Goal: Information Seeking & Learning: Learn about a topic

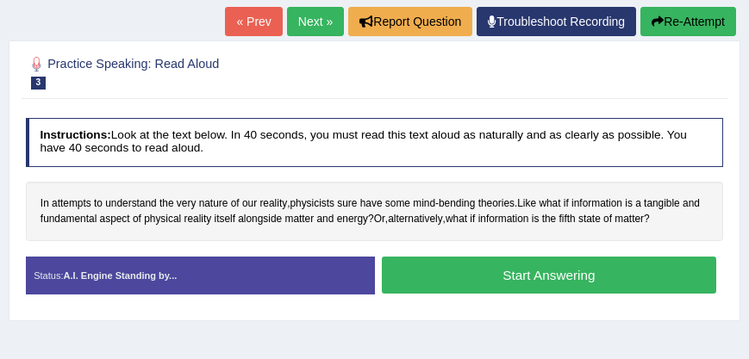
drag, startPoint x: 0, startPoint y: 0, endPoint x: 480, endPoint y: 126, distance: 496.1
click at [480, 126] on h4 "Instructions: Look at the text below. In 40 seconds, you must read this text al…" at bounding box center [375, 142] width 698 height 49
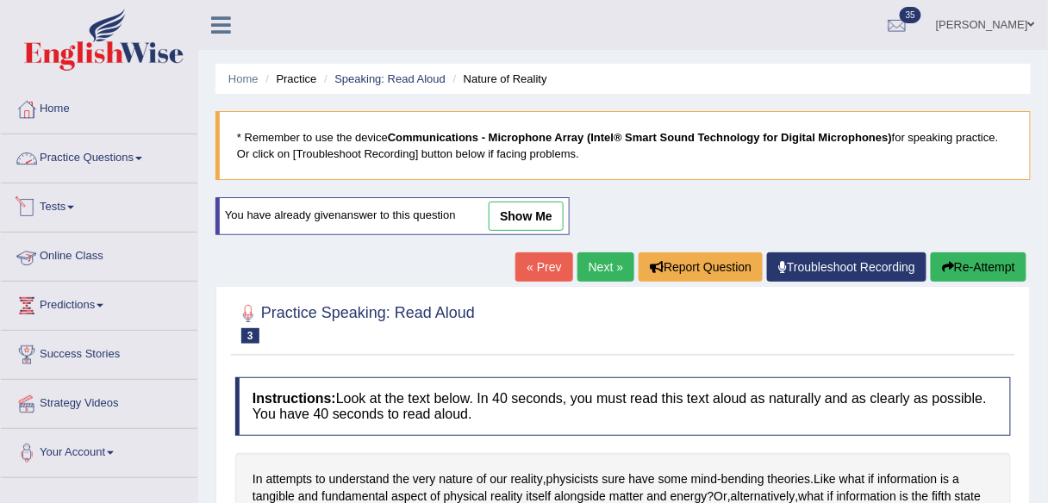
click at [138, 151] on link "Practice Questions" at bounding box center [99, 155] width 196 height 43
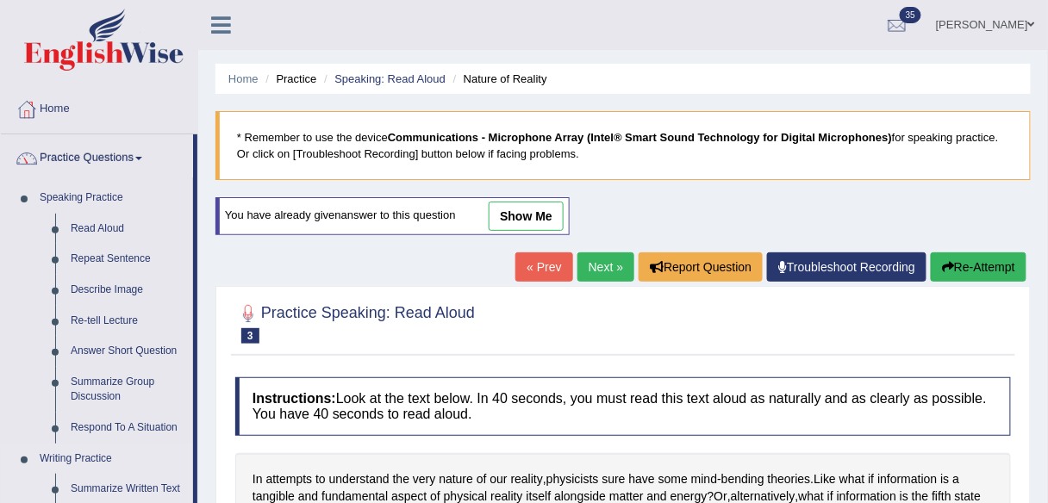
click at [169, 358] on link "Writing Practice" at bounding box center [112, 459] width 161 height 31
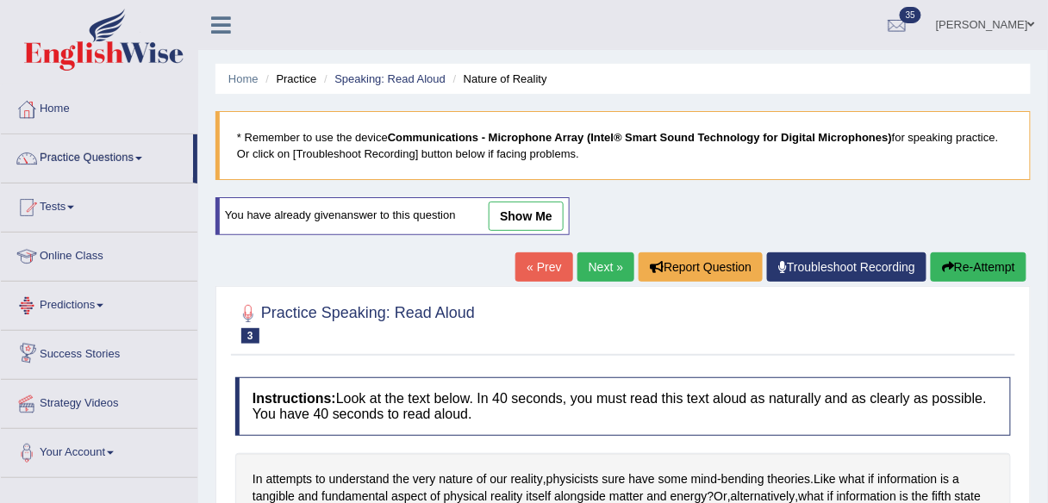
scroll to position [134, 0]
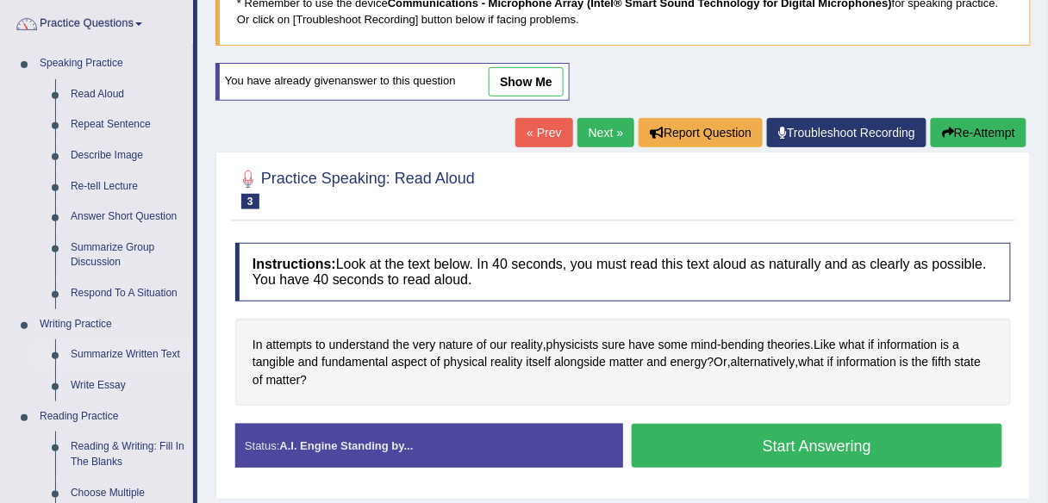
click at [134, 356] on link "Summarize Written Text" at bounding box center [128, 354] width 130 height 31
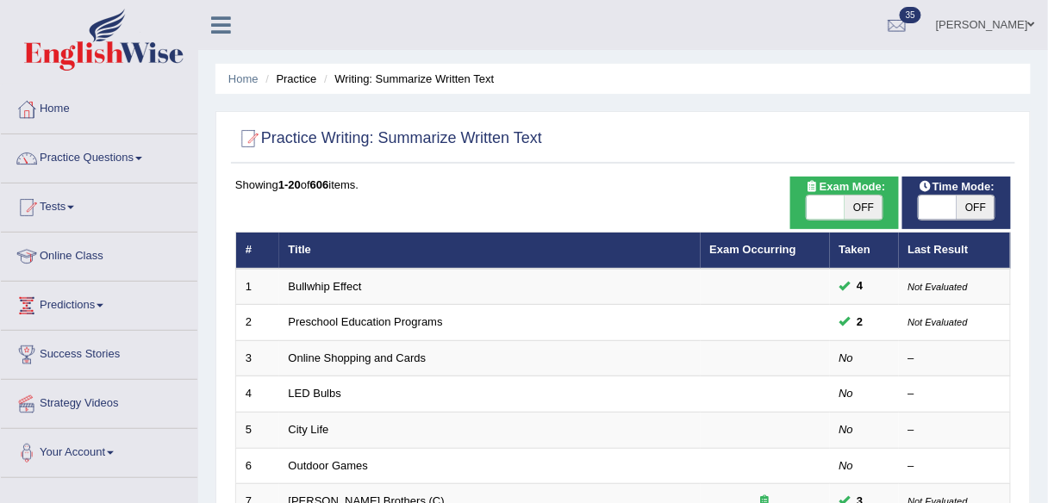
click at [867, 213] on span "OFF" at bounding box center [863, 208] width 38 height 24
checkbox input "true"
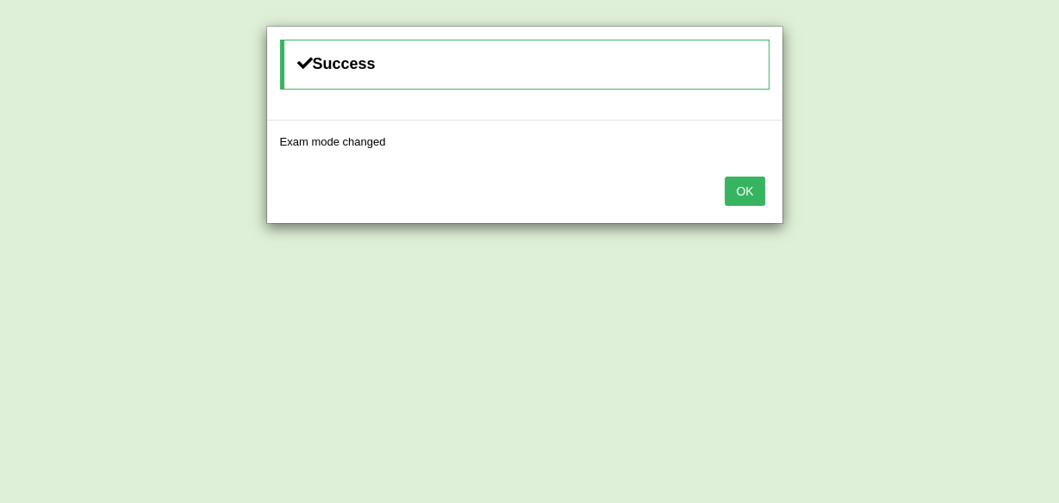
click at [739, 189] on button "OK" at bounding box center [745, 191] width 40 height 29
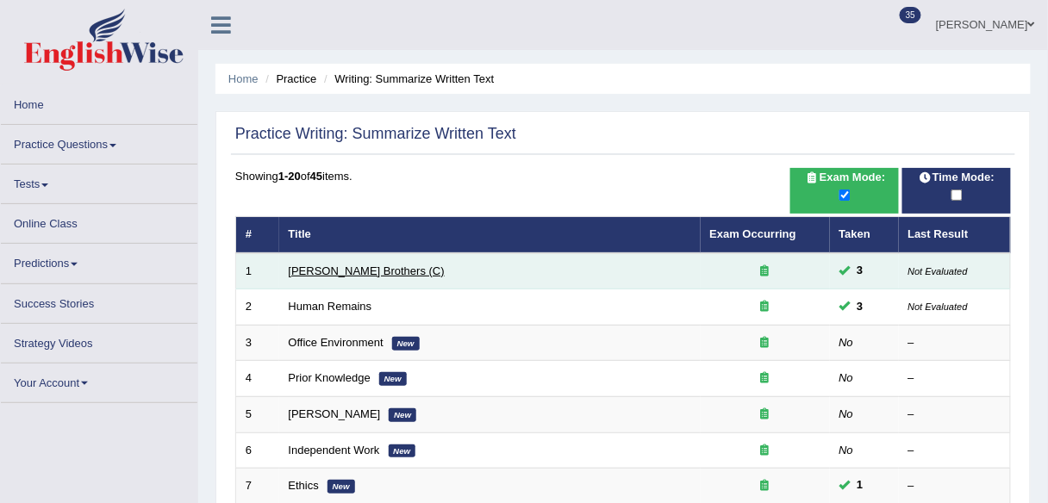
click at [367, 270] on link "[PERSON_NAME] Brothers (C)" at bounding box center [367, 270] width 156 height 13
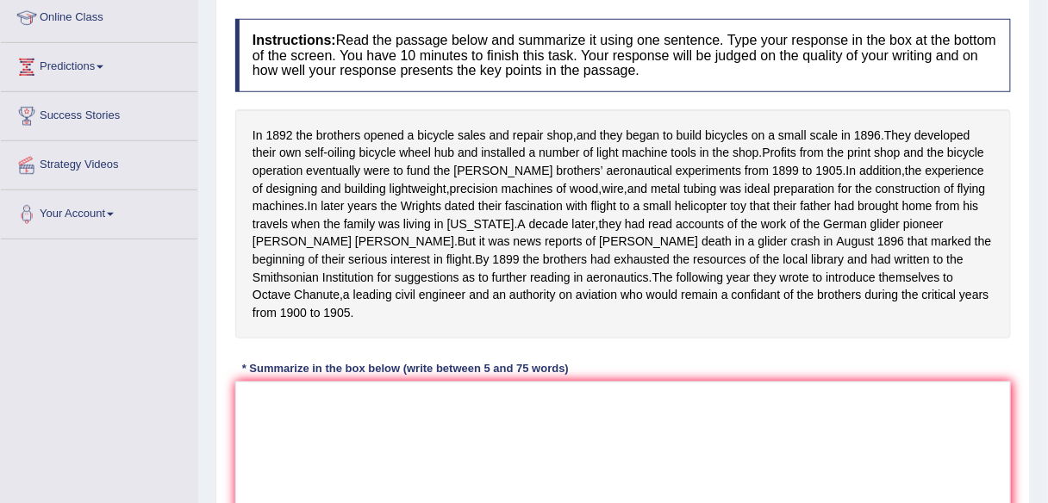
scroll to position [308, 0]
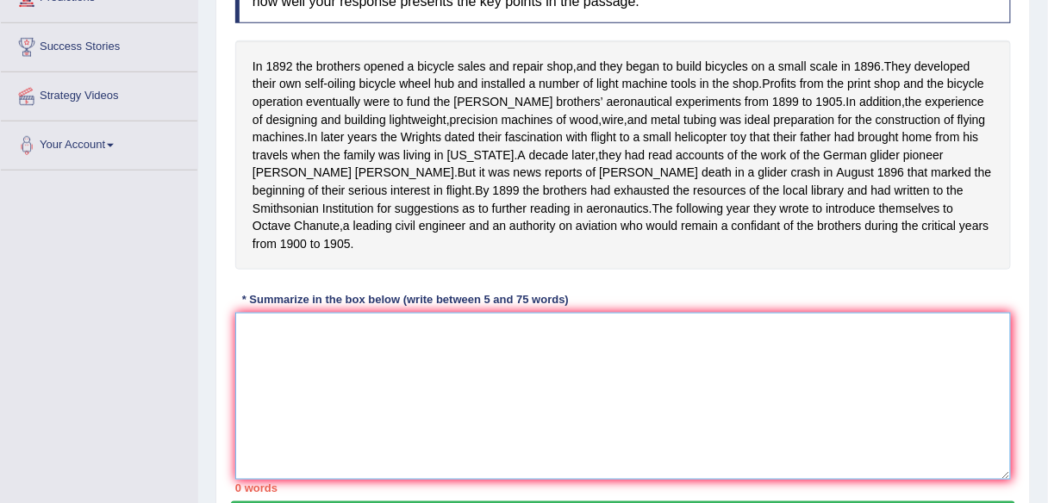
click at [322, 333] on textarea at bounding box center [622, 396] width 775 height 167
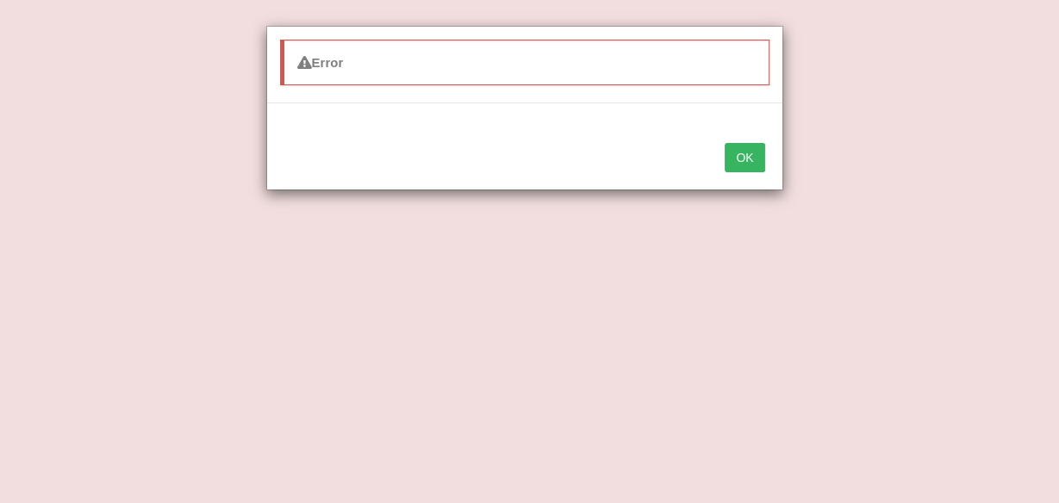
drag, startPoint x: 745, startPoint y: 161, endPoint x: 771, endPoint y: 143, distance: 31.5
click at [746, 160] on button "OK" at bounding box center [745, 157] width 40 height 29
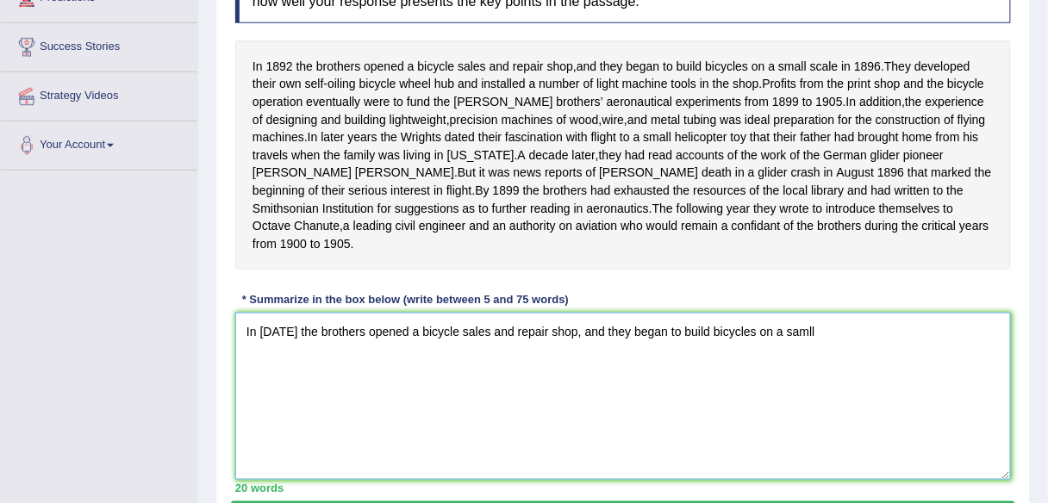
click at [819, 321] on textarea "In 1892 the brothers opened a bicycle sales and repair shop, and they began to …" at bounding box center [622, 396] width 775 height 167
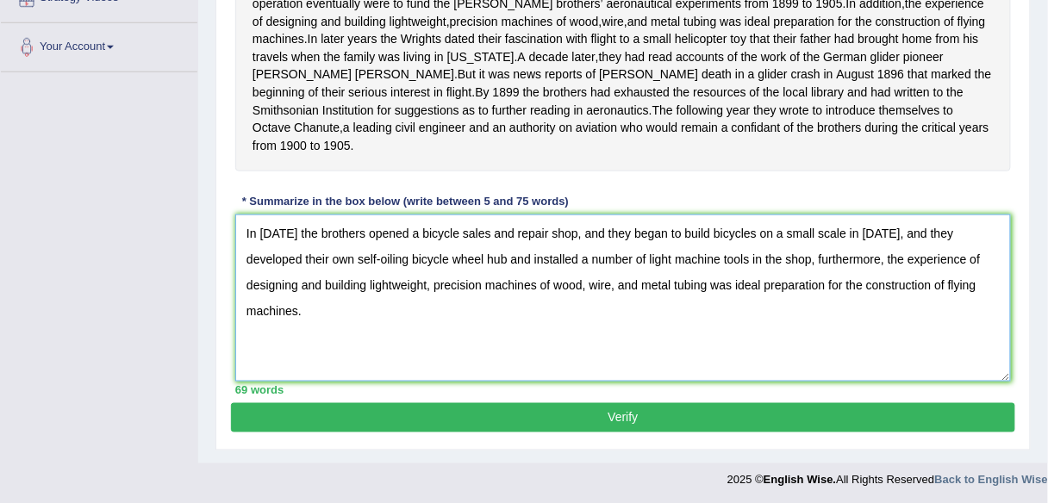
type textarea "In 1892 the brothers opened a bicycle sales and repair shop, and they began to …"
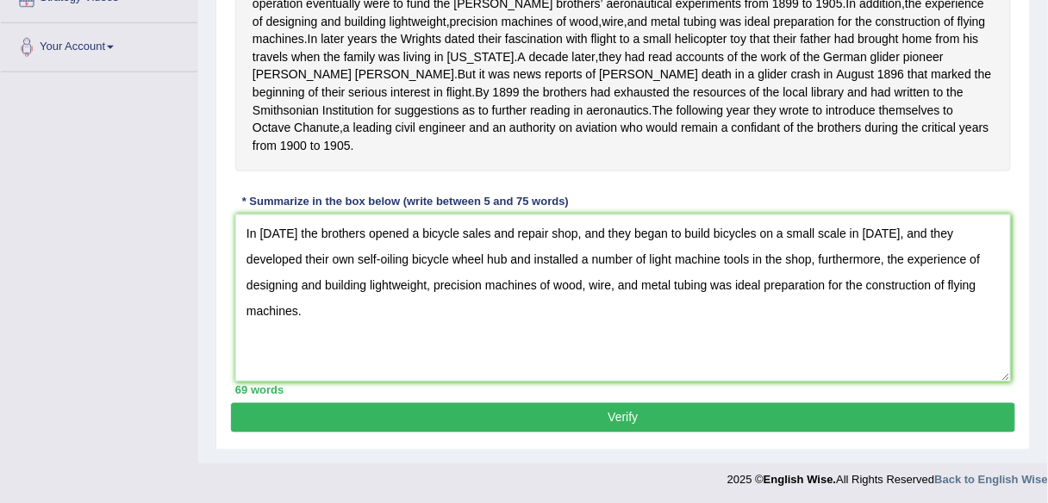
click at [717, 420] on button "Verify" at bounding box center [623, 417] width 784 height 29
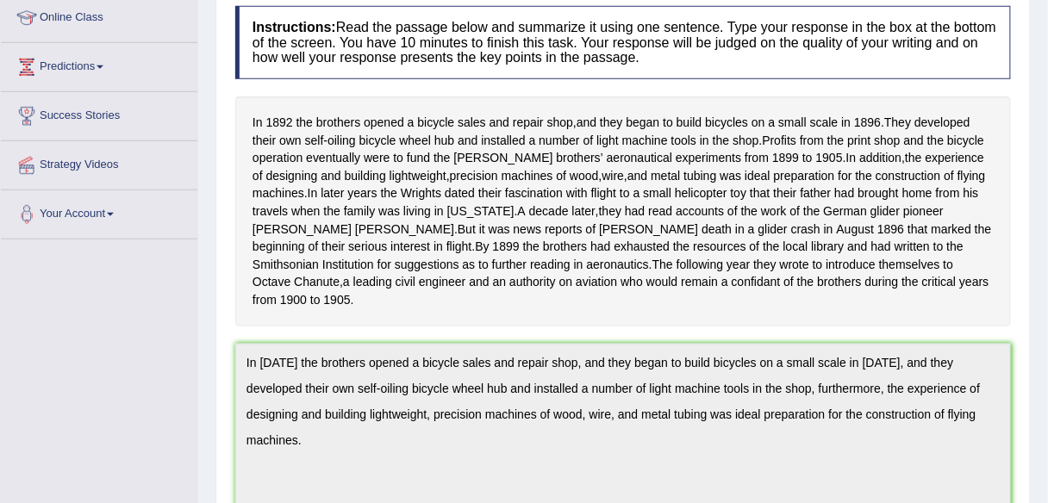
scroll to position [0, 0]
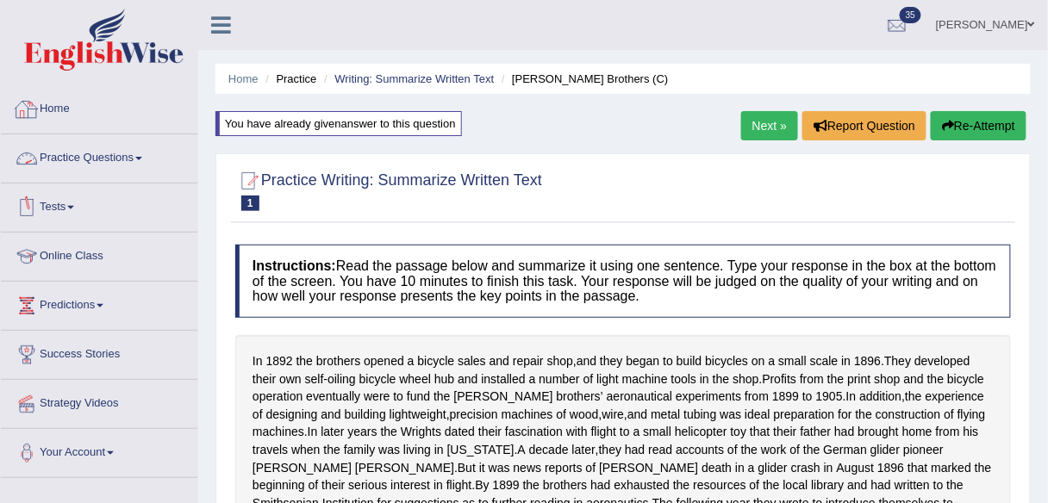
click at [65, 106] on link "Home" at bounding box center [99, 106] width 196 height 43
